Goal: Task Accomplishment & Management: Manage account settings

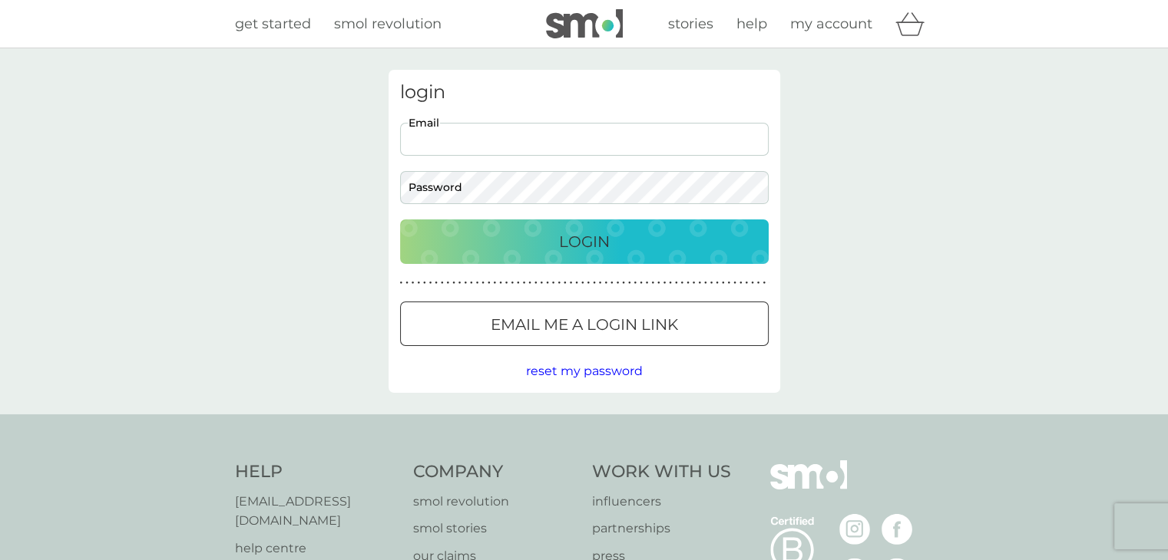
click at [620, 145] on input "Email" at bounding box center [584, 139] width 369 height 33
type input "albridge101@gmail.com"
click at [590, 245] on p "Login" at bounding box center [584, 242] width 51 height 25
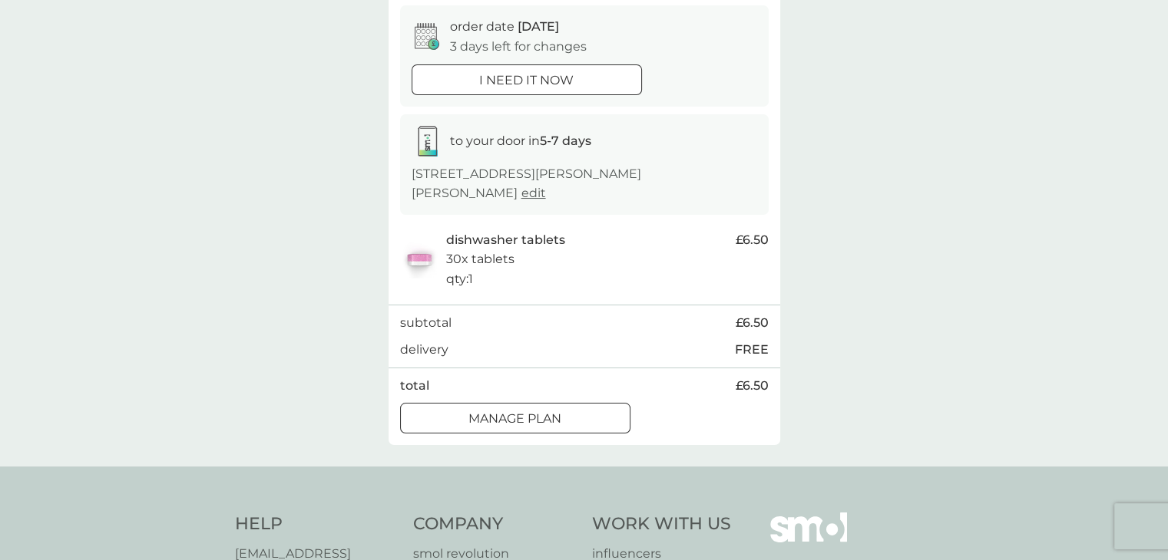
scroll to position [154, 0]
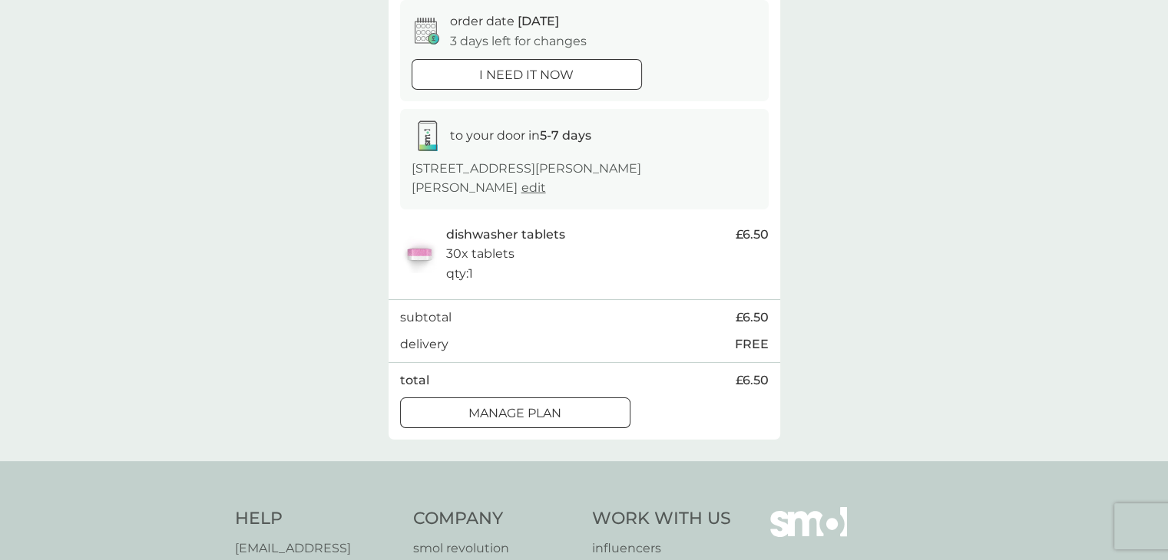
click at [547, 408] on p "Manage plan" at bounding box center [514, 414] width 93 height 20
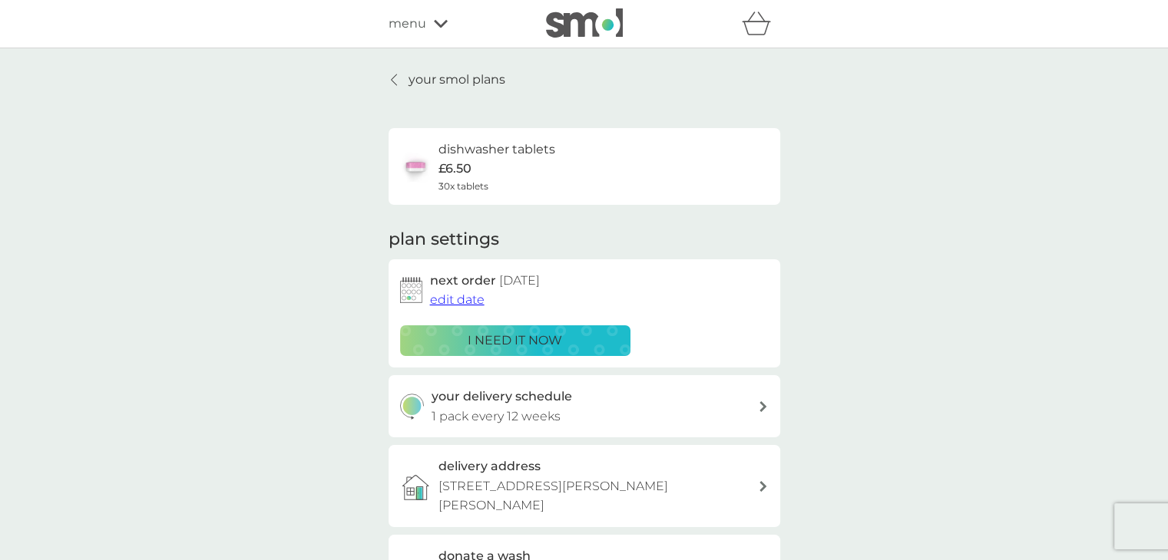
click at [454, 301] on span "edit date" at bounding box center [457, 300] width 55 height 15
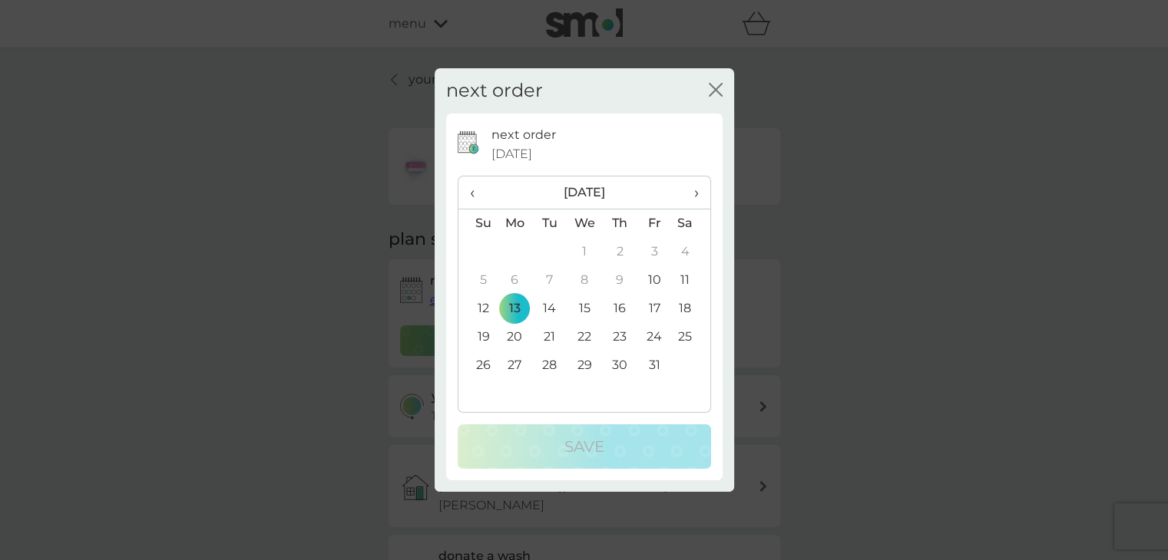
click at [693, 197] on span "›" at bounding box center [690, 193] width 15 height 32
click at [547, 276] on td "9" at bounding box center [549, 280] width 35 height 28
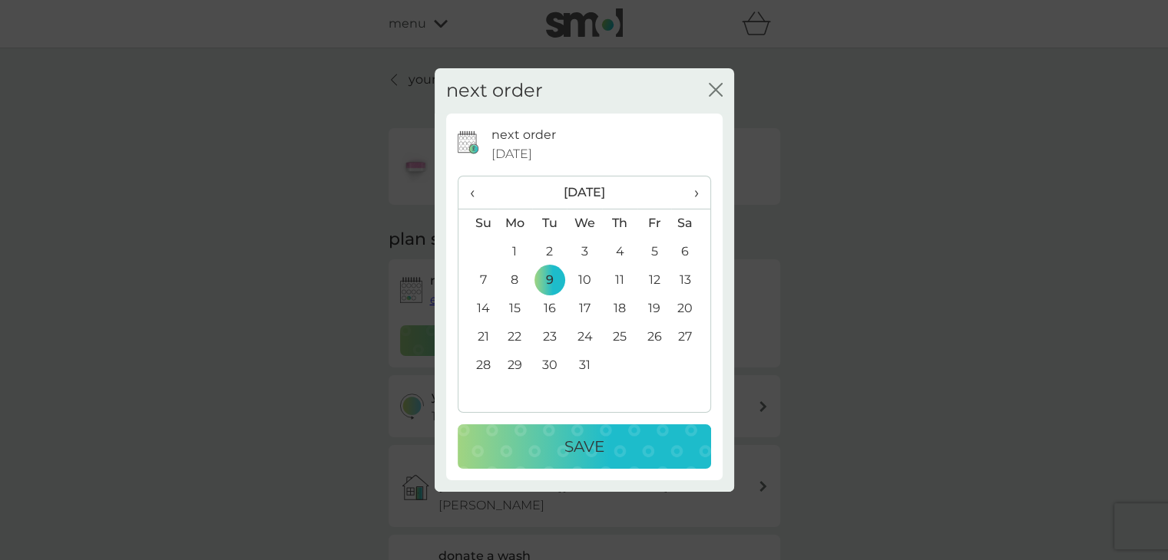
click at [571, 439] on p "Save" at bounding box center [584, 447] width 40 height 25
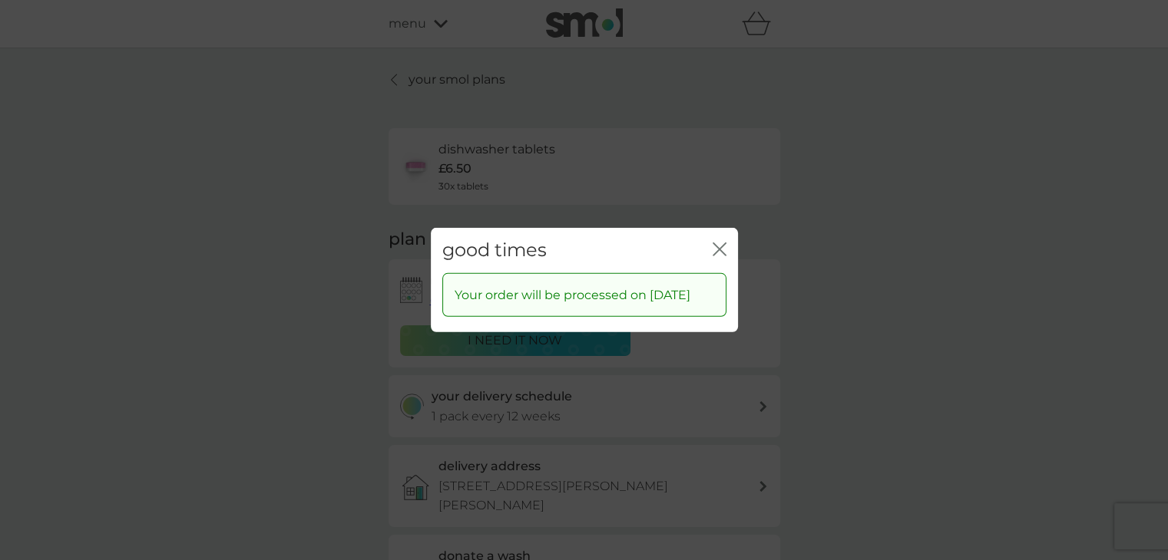
click at [722, 243] on icon "close" at bounding box center [719, 250] width 14 height 14
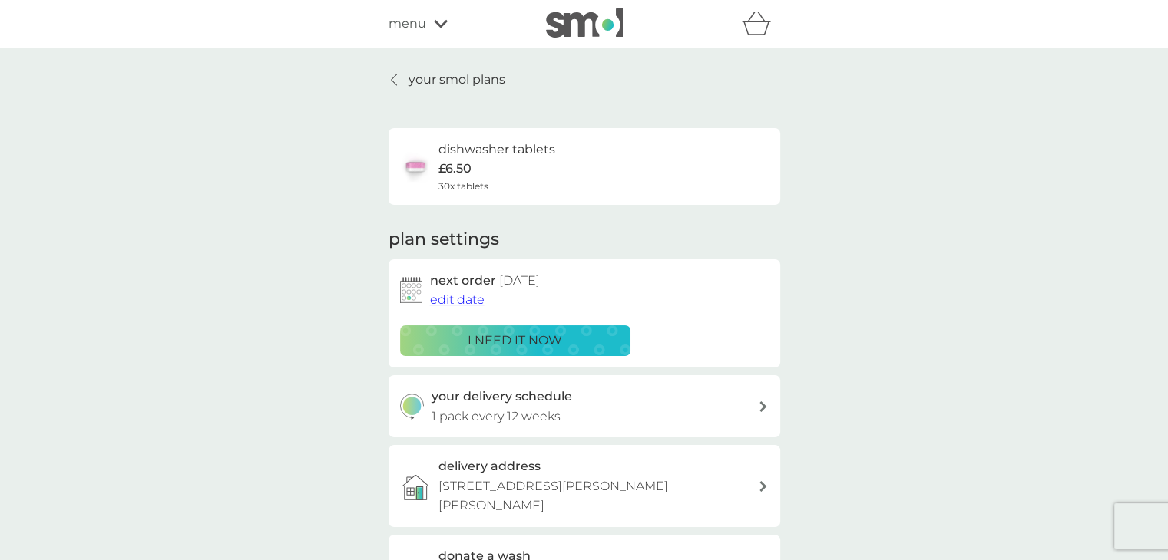
click at [428, 21] on div "menu" at bounding box center [453, 24] width 131 height 20
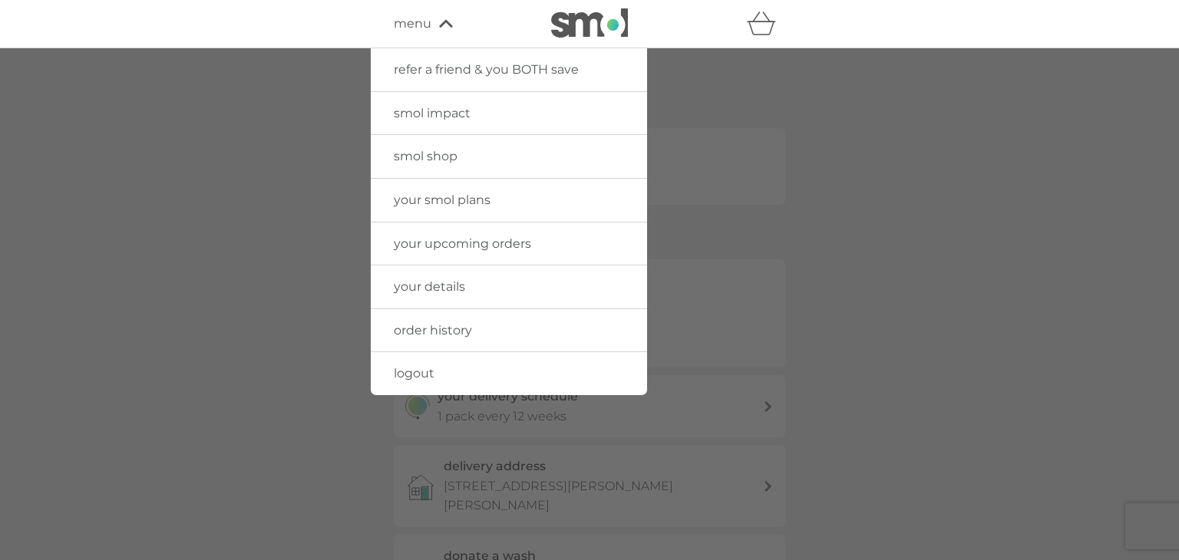
click at [408, 372] on span "logout" at bounding box center [414, 373] width 41 height 15
